Goal: Find specific page/section: Find specific page/section

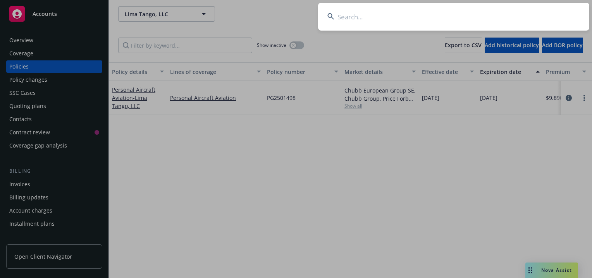
drag, startPoint x: 215, startPoint y: 153, endPoint x: 207, endPoint y: 152, distance: 7.8
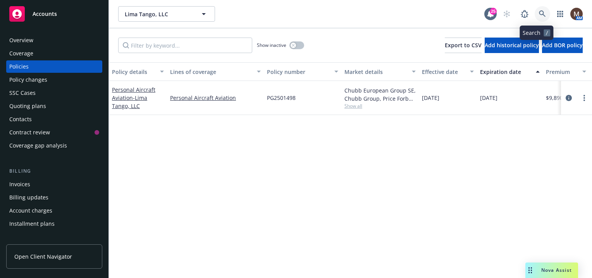
click at [535, 10] on link at bounding box center [542, 13] width 15 height 15
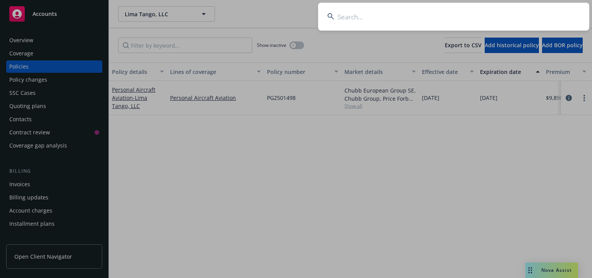
click at [342, 15] on input at bounding box center [453, 17] width 271 height 28
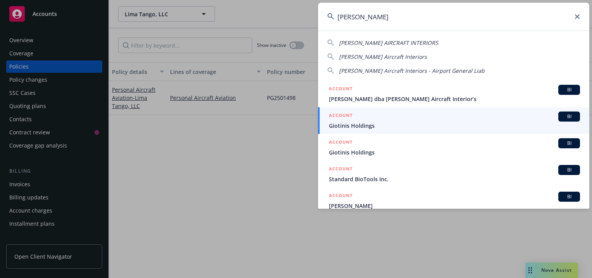
click at [363, 42] on span "[PERSON_NAME] AIRCRAFT INTERIORS" at bounding box center [388, 42] width 99 height 7
type input "[PERSON_NAME] AIRCRAFT INTERIORS"
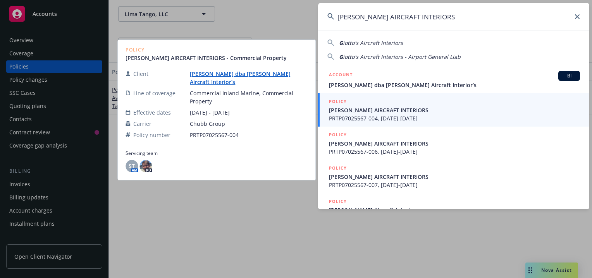
click at [343, 110] on span "[PERSON_NAME] AIRCRAFT INTERIORS" at bounding box center [454, 110] width 251 height 8
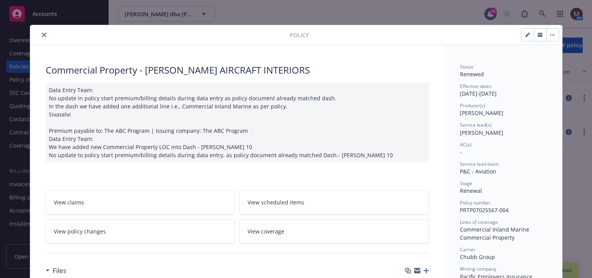
click at [42, 33] on icon "close" at bounding box center [44, 35] width 5 height 5
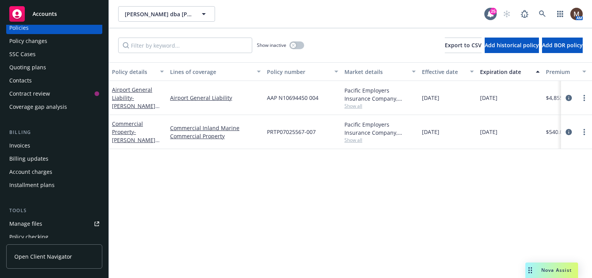
scroll to position [77, 0]
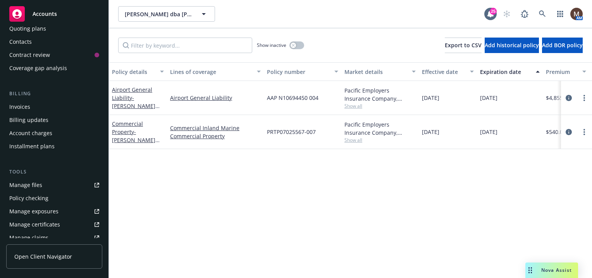
click at [46, 184] on link "Manage files" at bounding box center [54, 185] width 96 height 12
